Goal: Task Accomplishment & Management: Manage account settings

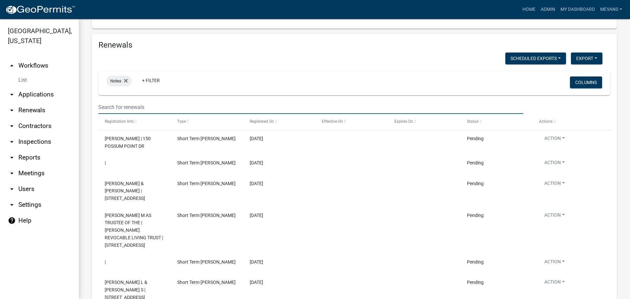
scroll to position [689, 0]
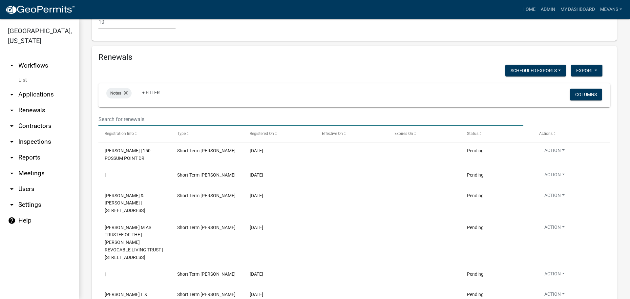
click at [144, 83] on wm-filter-builder "Notes + Filter Columns" at bounding box center [354, 104] width 512 height 43
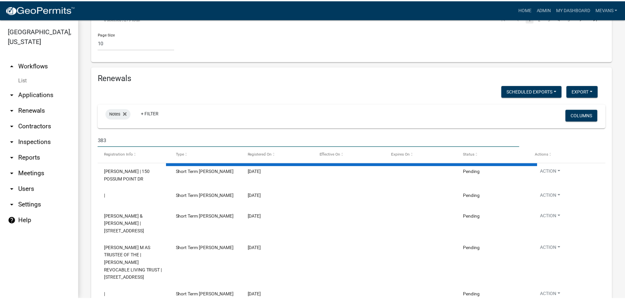
scroll to position [672, 0]
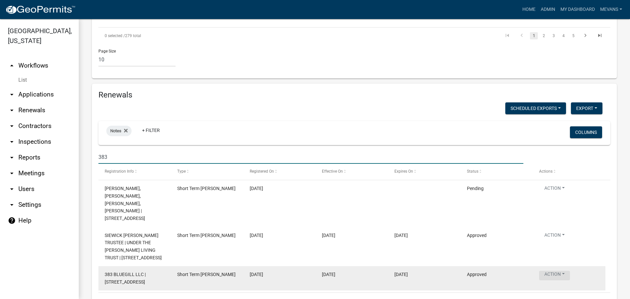
type input "383"
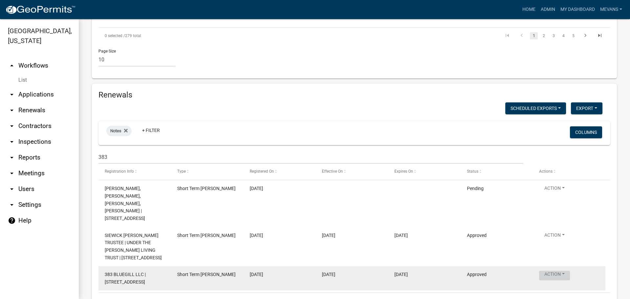
click at [560, 194] on button "Action" at bounding box center [554, 190] width 31 height 10
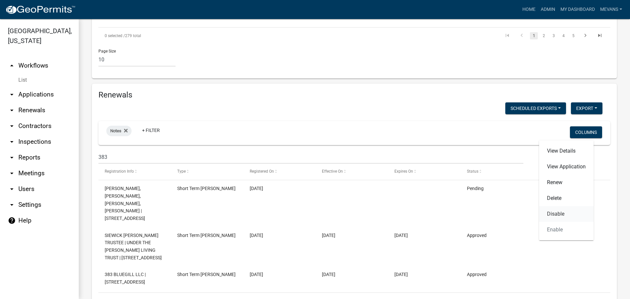
click at [556, 213] on link "Disable" at bounding box center [566, 214] width 54 height 16
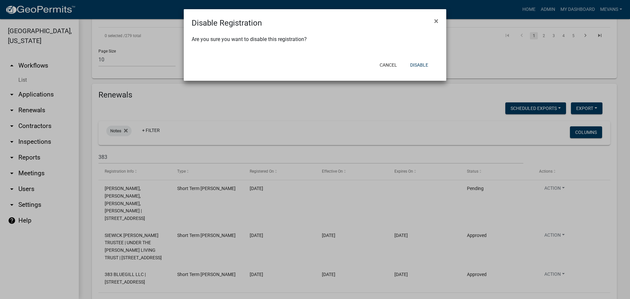
click at [351, 194] on ngb-modal-window "Disable Registration × Are you sure you want to disable this registration? Canc…" at bounding box center [315, 149] width 630 height 299
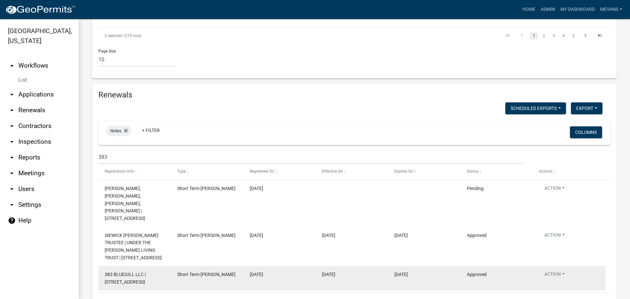
click at [142, 272] on span "383 BLUEGILL LLC | [STREET_ADDRESS]" at bounding box center [125, 278] width 41 height 13
click at [549, 194] on button "Action" at bounding box center [554, 190] width 31 height 10
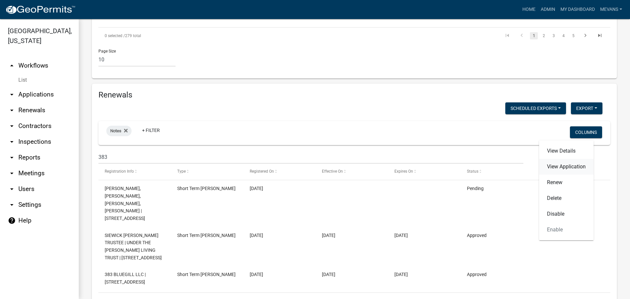
click at [557, 166] on link "View Application" at bounding box center [566, 167] width 54 height 16
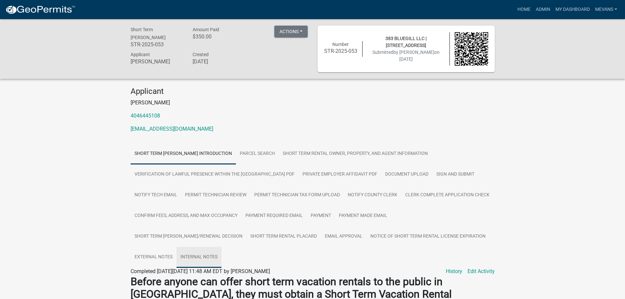
click at [221, 258] on link "Internal Notes" at bounding box center [198, 257] width 45 height 21
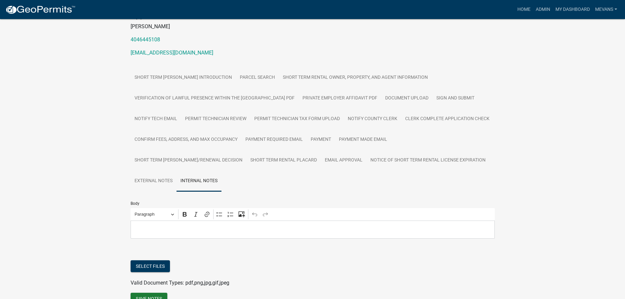
scroll to position [111, 0]
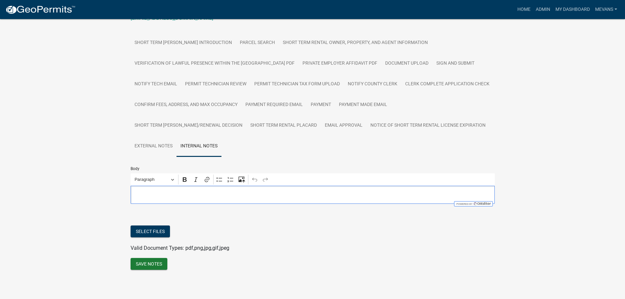
click at [205, 194] on p "Editor editing area: main. Press Alt+0 for help." at bounding box center [312, 195] width 357 height 8
click at [158, 263] on button "Save Notes" at bounding box center [149, 264] width 37 height 12
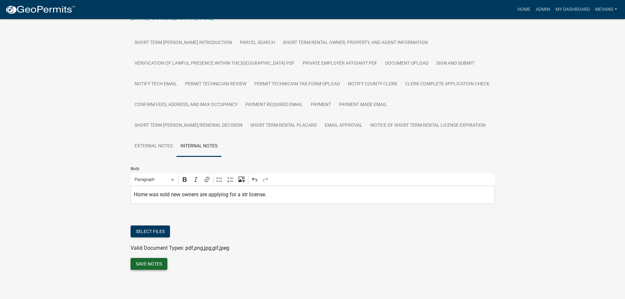
drag, startPoint x: 143, startPoint y: 262, endPoint x: 144, endPoint y: 257, distance: 4.4
click at [143, 262] on button "Save Notes" at bounding box center [149, 264] width 37 height 12
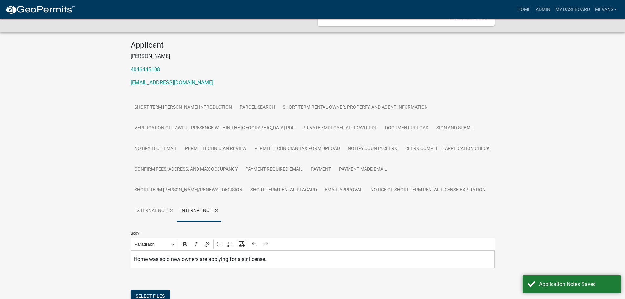
scroll to position [0, 0]
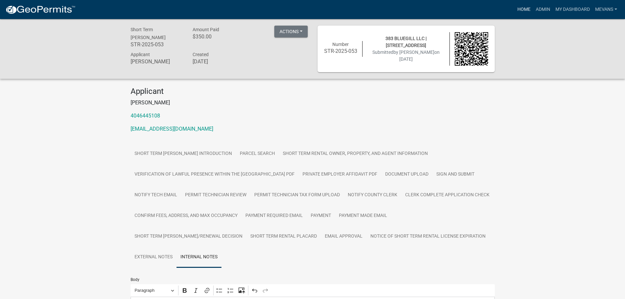
click at [525, 7] on link "Home" at bounding box center [524, 9] width 18 height 12
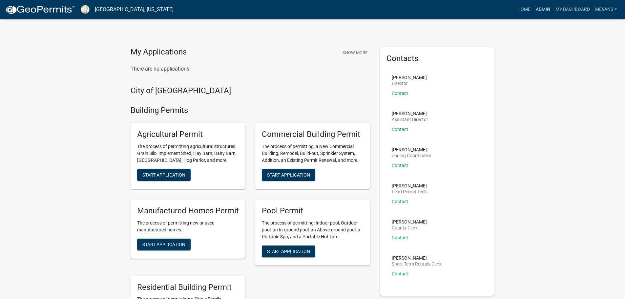
click at [534, 8] on link "Admin" at bounding box center [543, 9] width 20 height 12
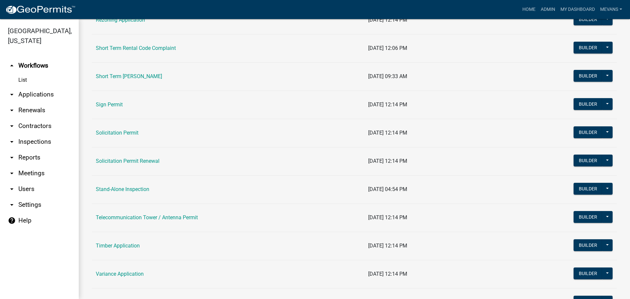
scroll to position [853, 0]
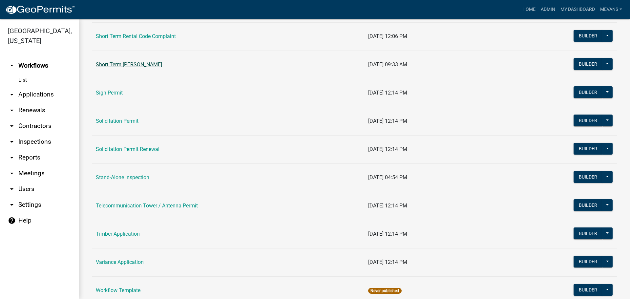
click at [152, 65] on link "Short Term [PERSON_NAME]" at bounding box center [129, 64] width 66 height 6
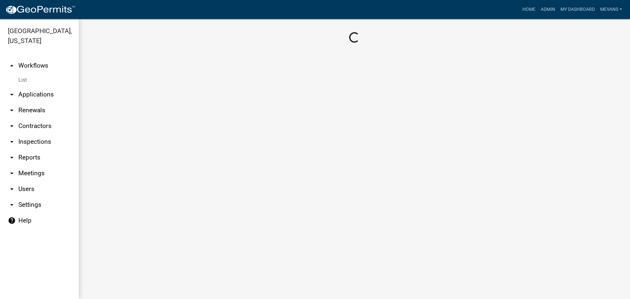
click at [152, 65] on main "Loading..." at bounding box center [354, 159] width 551 height 280
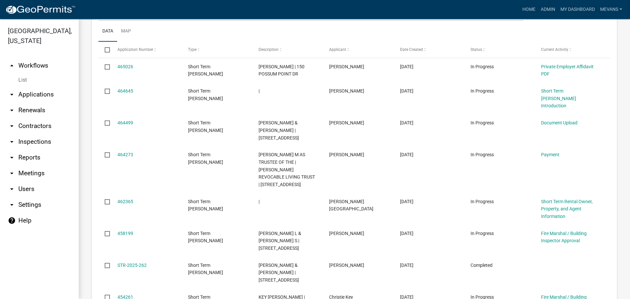
scroll to position [567, 0]
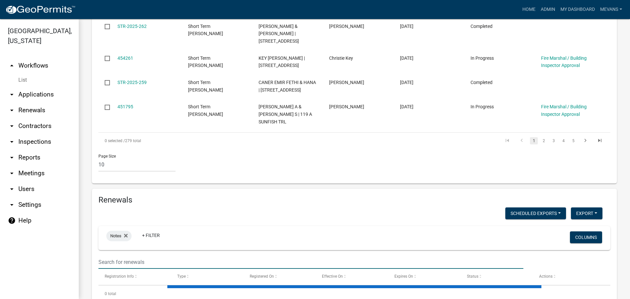
click at [123, 255] on input "text" at bounding box center [310, 261] width 425 height 13
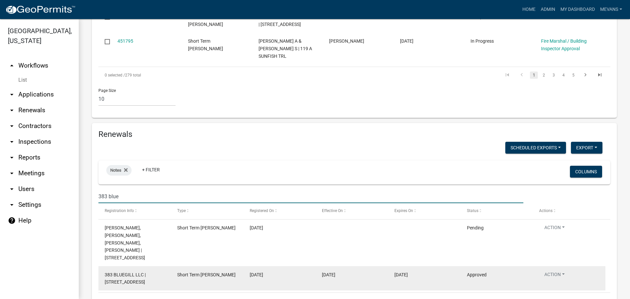
scroll to position [625, 0]
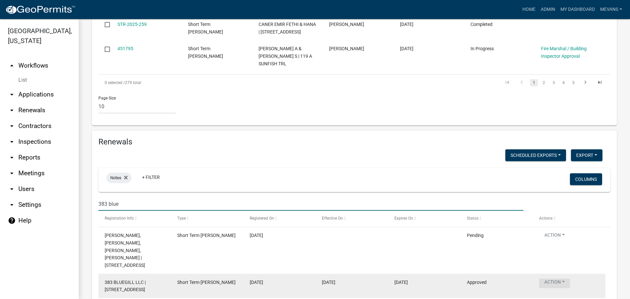
type input "383 blue"
click at [554, 278] on button "Action" at bounding box center [554, 283] width 31 height 10
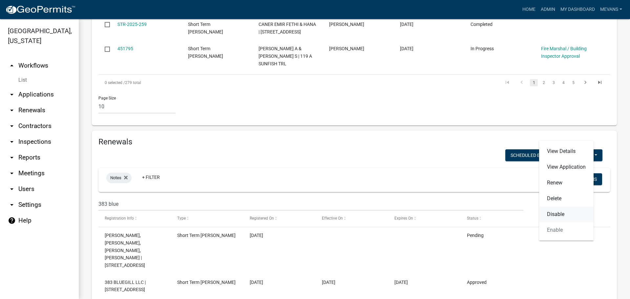
click at [552, 212] on link "Disable" at bounding box center [566, 214] width 54 height 16
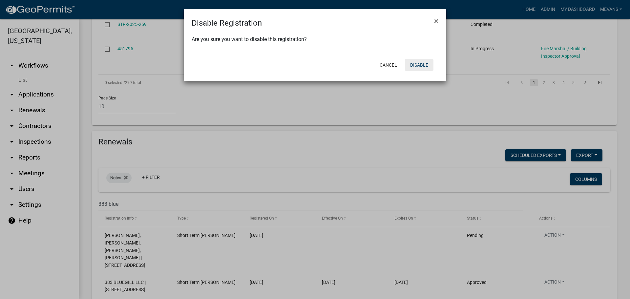
click at [424, 63] on button "Disable" at bounding box center [419, 65] width 29 height 12
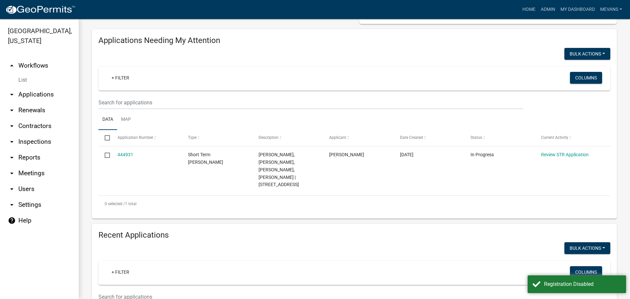
scroll to position [0, 0]
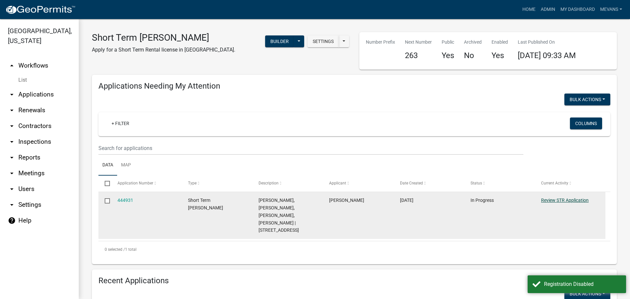
click at [554, 200] on link "Review STR Application" at bounding box center [565, 199] width 48 height 5
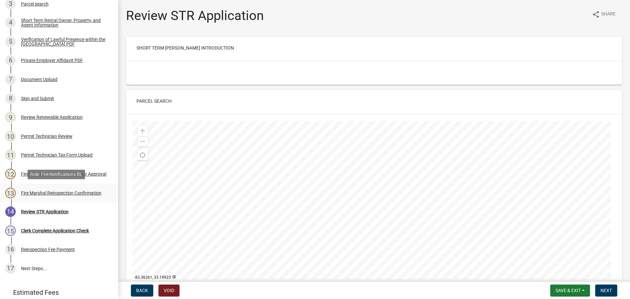
scroll to position [164, 0]
click at [30, 78] on div "Document Upload" at bounding box center [39, 79] width 36 height 5
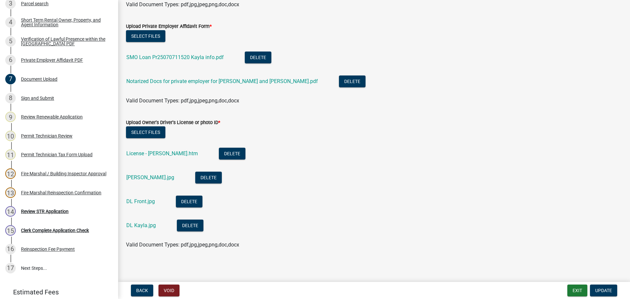
scroll to position [538, 0]
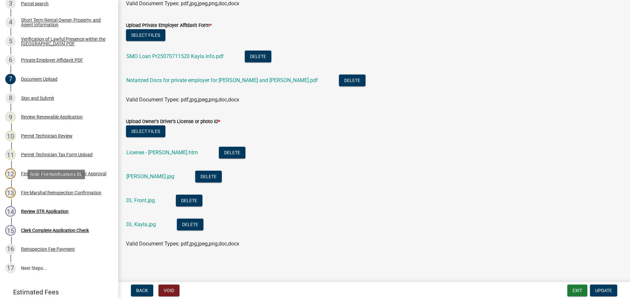
click at [39, 190] on div "Fire Marshal Reinspection Confirmation" at bounding box center [61, 192] width 80 height 5
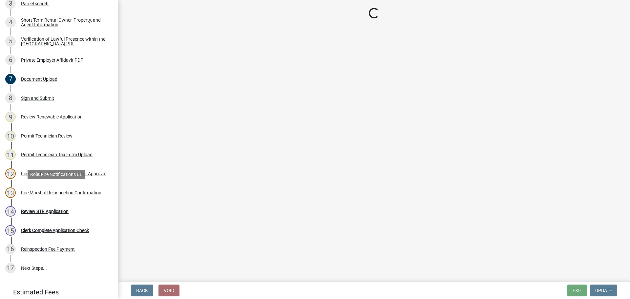
scroll to position [0, 0]
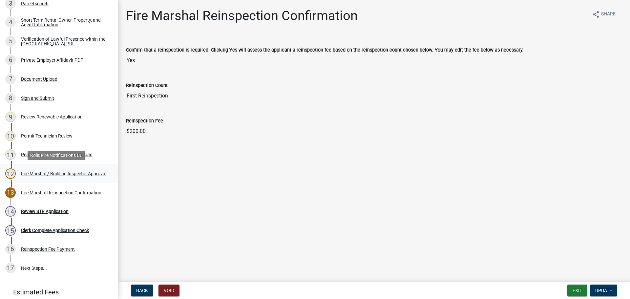
click at [57, 171] on div "Fire Marshal / Building Inspector Approval" at bounding box center [63, 173] width 85 height 5
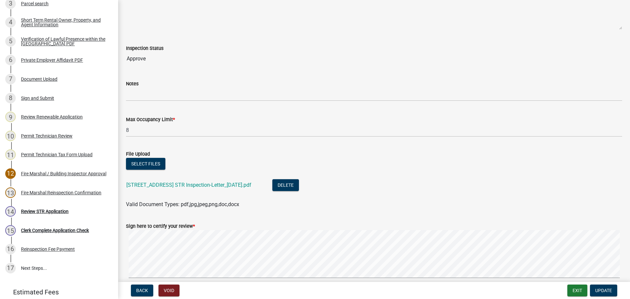
scroll to position [149, 0]
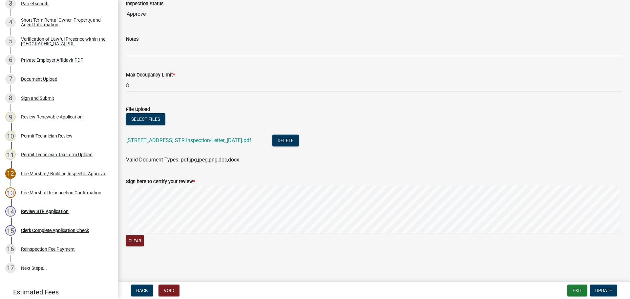
click at [200, 144] on div "[STREET_ADDRESS] STR Inspection-Letter_[DATE].pdf" at bounding box center [193, 140] width 135 height 13
click at [199, 143] on div "[STREET_ADDRESS] STR Inspection-Letter_[DATE].pdf" at bounding box center [193, 140] width 135 height 13
click at [196, 137] on link "[STREET_ADDRESS] STR Inspection-Letter_[DATE].pdf" at bounding box center [188, 140] width 125 height 6
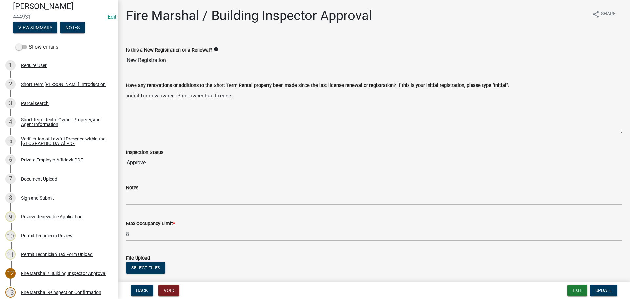
scroll to position [0, 0]
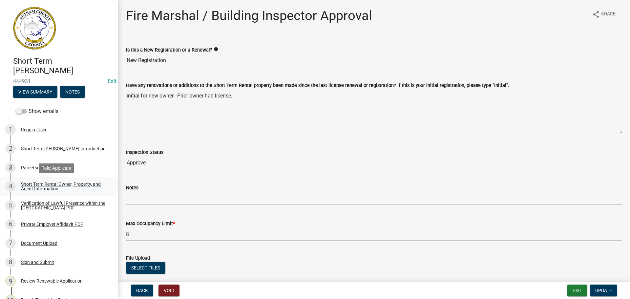
click at [37, 183] on div "Short Term Rental Owner, Property, and Agent Information" at bounding box center [64, 186] width 87 height 9
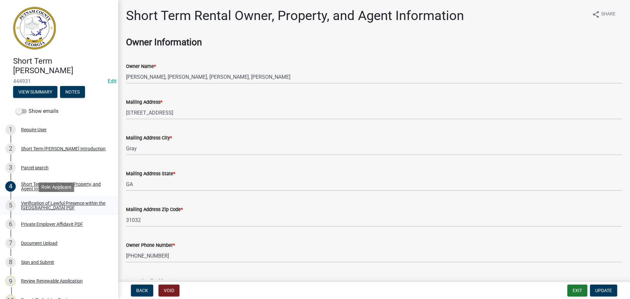
click at [39, 204] on div "Verification of Lawful Presence within the [GEOGRAPHIC_DATA] PDF" at bounding box center [64, 205] width 87 height 9
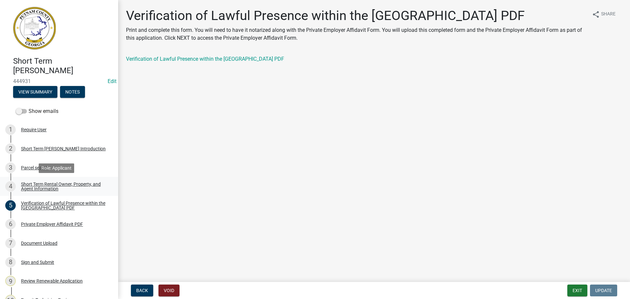
click at [35, 189] on div "Short Term Rental Owner, Property, and Agent Information" at bounding box center [64, 186] width 87 height 9
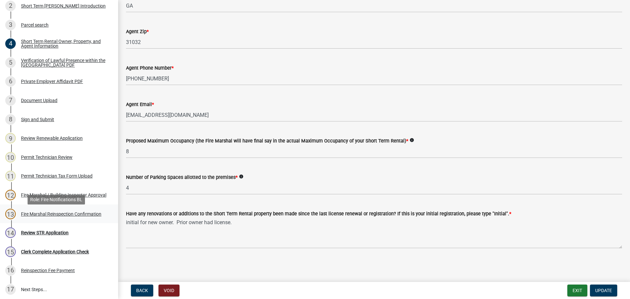
scroll to position [131, 0]
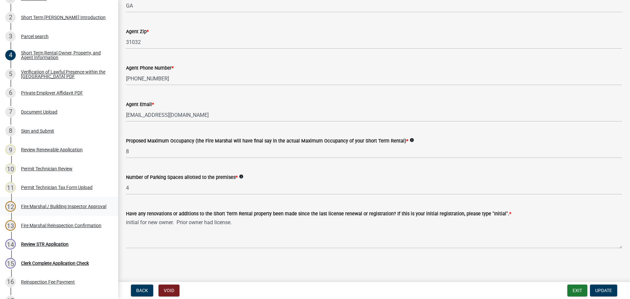
click at [39, 206] on div "Fire Marshal / Building Inspector Approval" at bounding box center [63, 206] width 85 height 5
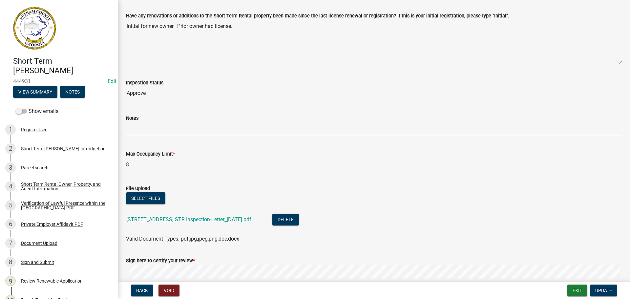
scroll to position [0, 0]
